Goal: Purchase product/service

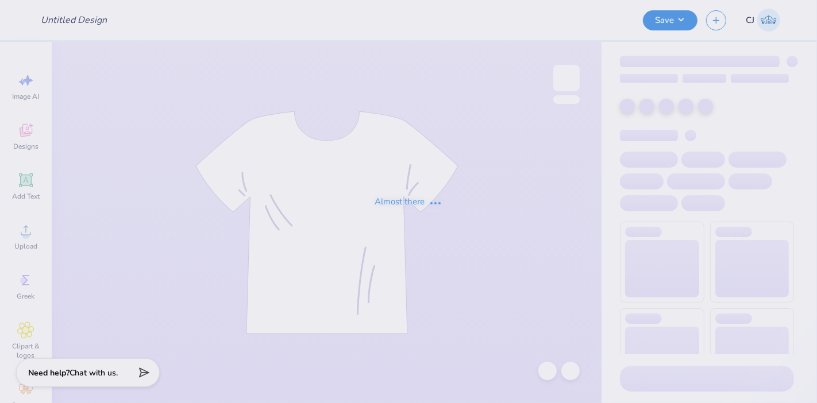
type input "[PERSON_NAME] : [GEOGRAPHIC_DATA]"
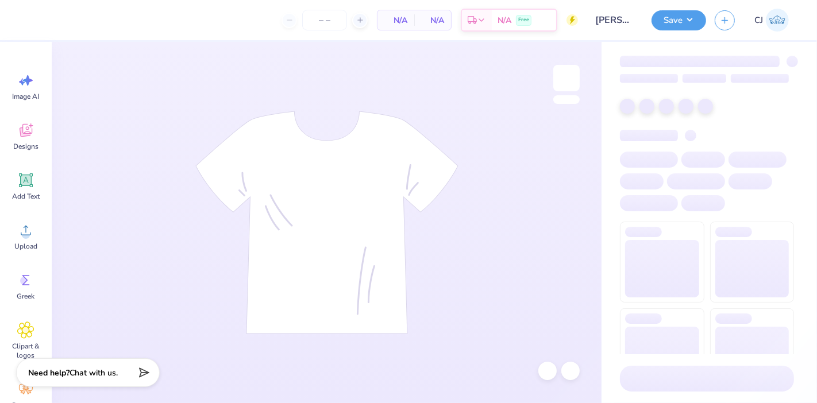
type input "24"
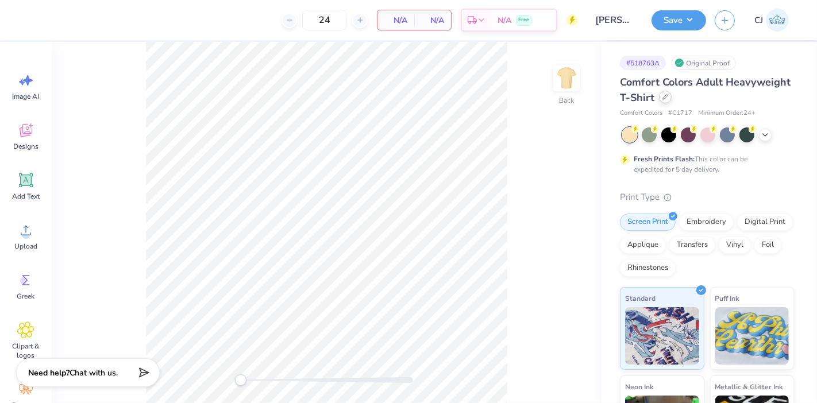
click at [672, 100] on div at bounding box center [665, 97] width 13 height 13
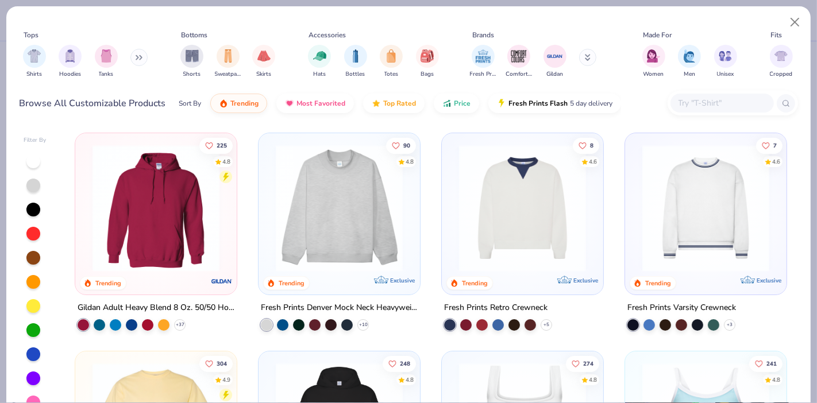
click at [715, 103] on input "text" at bounding box center [721, 103] width 88 height 13
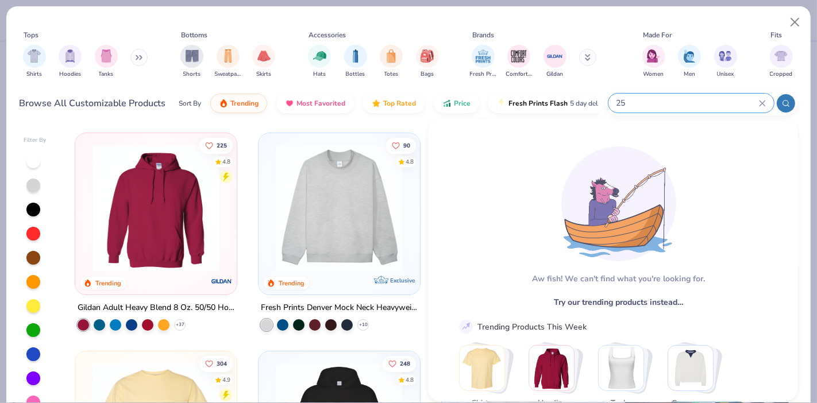
type input "2"
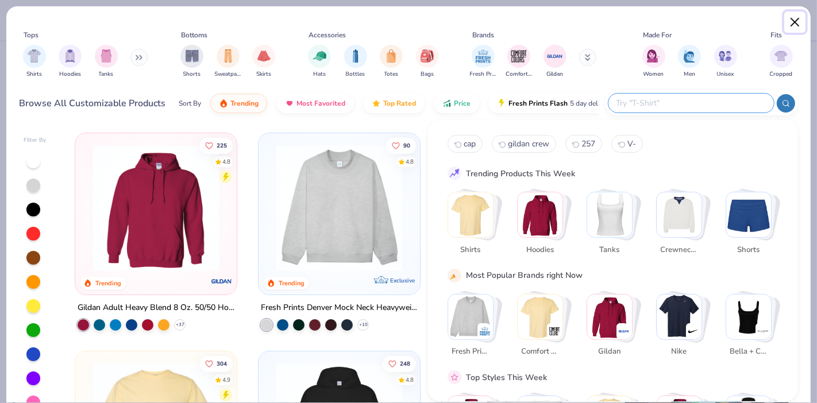
click at [796, 18] on button "Close" at bounding box center [795, 22] width 22 height 22
